Goal: Task Accomplishment & Management: Use online tool/utility

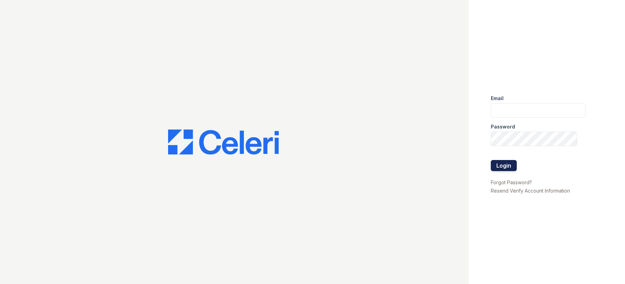
type input "arrive2801@trinity-pm.com"
click at [502, 166] on button "Login" at bounding box center [504, 165] width 26 height 11
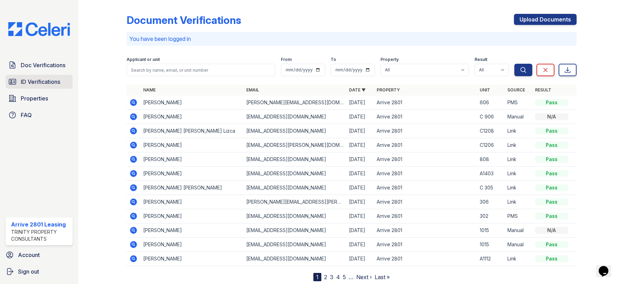
click at [36, 78] on span "ID Verifications" at bounding box center [40, 81] width 39 height 8
